Goal: Task Accomplishment & Management: Manage account settings

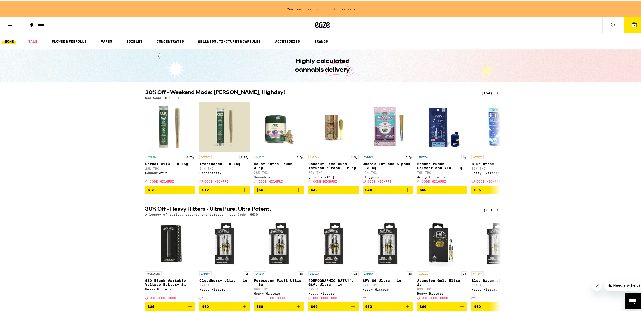
click at [11, 27] on button at bounding box center [10, 24] width 21 height 16
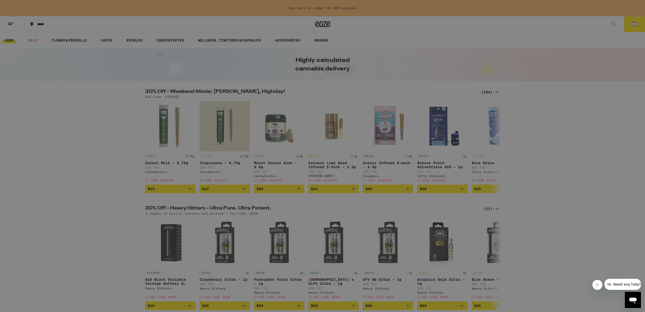
click at [43, 177] on link "Account" at bounding box center [70, 176] width 88 height 6
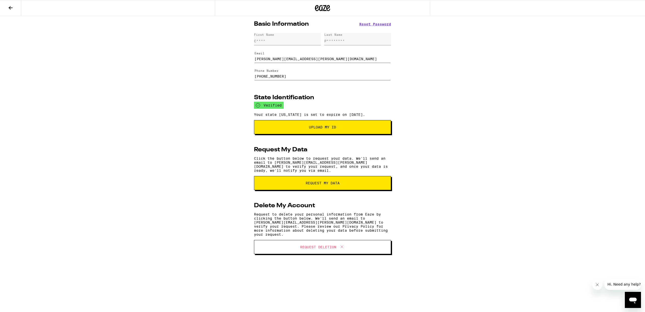
click at [10, 6] on icon at bounding box center [11, 8] width 6 height 6
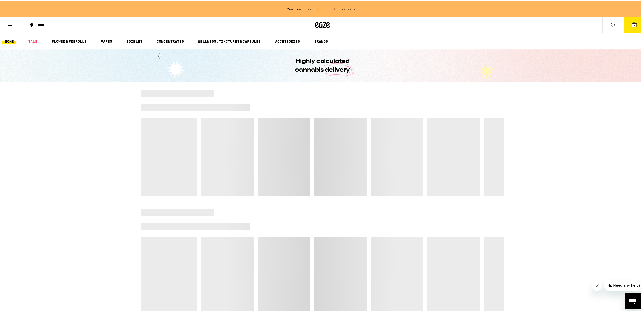
click at [5, 29] on button at bounding box center [10, 24] width 21 height 16
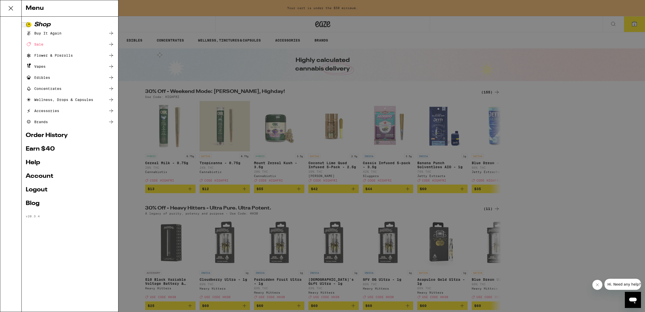
click at [41, 190] on link "Logout" at bounding box center [70, 190] width 88 height 6
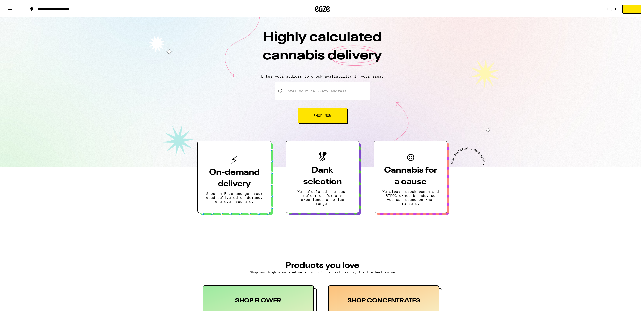
click at [611, 9] on link "Log In" at bounding box center [613, 8] width 12 height 3
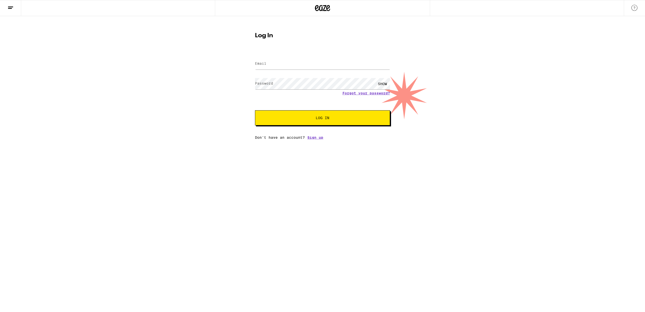
click at [301, 60] on input "Email" at bounding box center [322, 63] width 135 height 11
click at [301, 65] on input "Email" at bounding box center [322, 63] width 135 height 11
type input "[EMAIL_ADDRESS][DOMAIN_NAME]"
click at [294, 117] on span "Log In" at bounding box center [322, 118] width 94 height 4
